Goal: Information Seeking & Learning: Learn about a topic

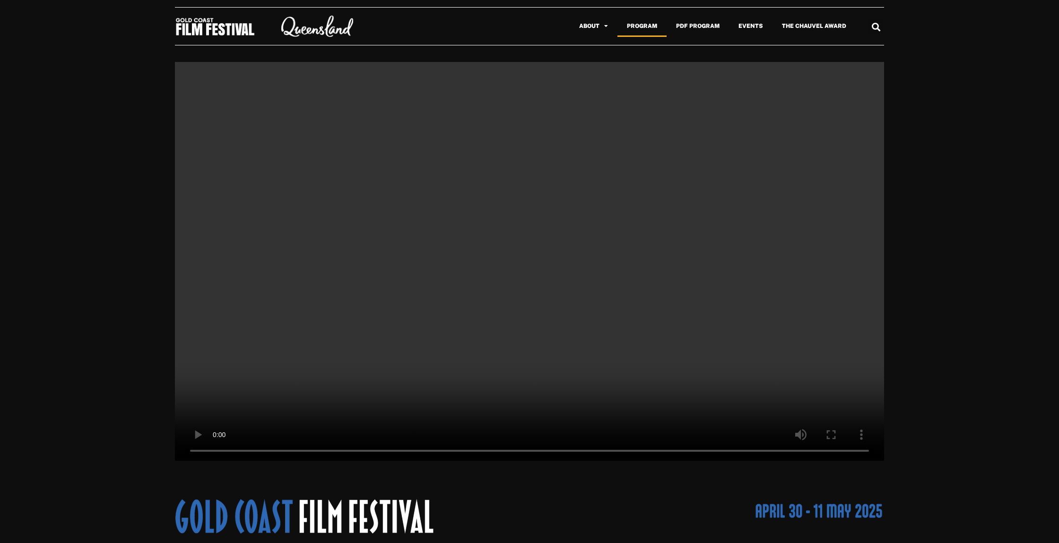
click at [646, 28] on link "Program" at bounding box center [641, 26] width 49 height 22
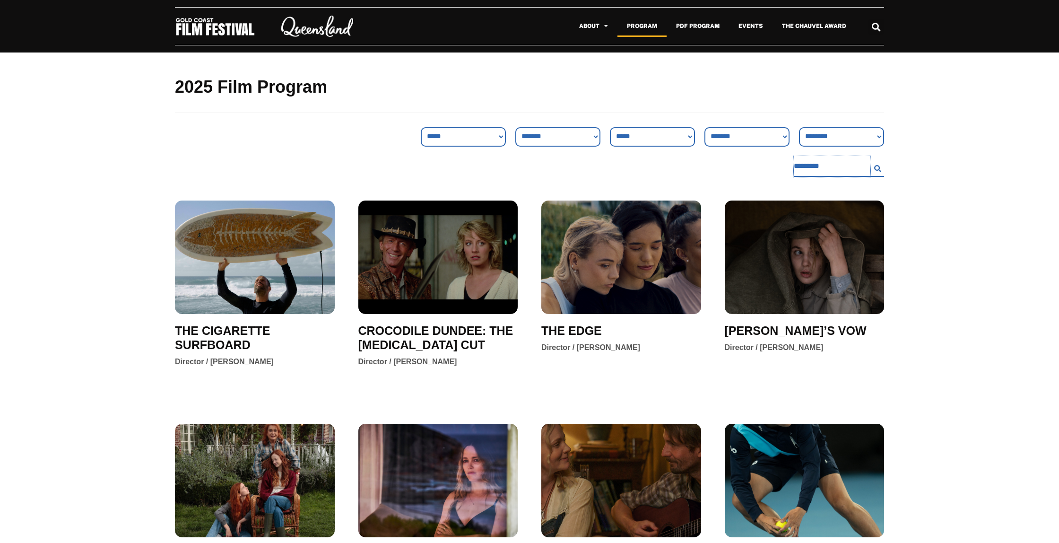
click at [804, 169] on input "Search Filter" at bounding box center [832, 166] width 77 height 21
type input "**********"
